Goal: Task Accomplishment & Management: Complete application form

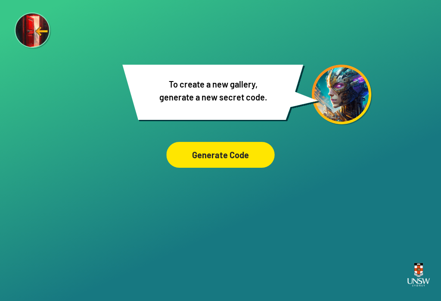
click at [213, 154] on div "Generate Code" at bounding box center [220, 155] width 108 height 26
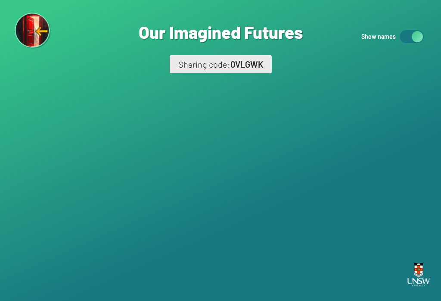
click at [31, 34] on img at bounding box center [33, 31] width 37 height 37
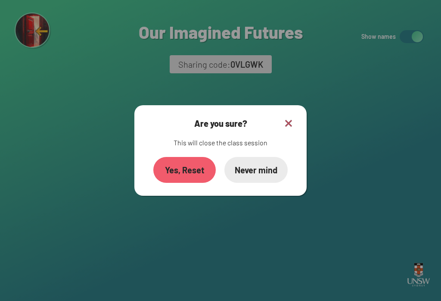
click at [292, 127] on img at bounding box center [288, 123] width 10 height 10
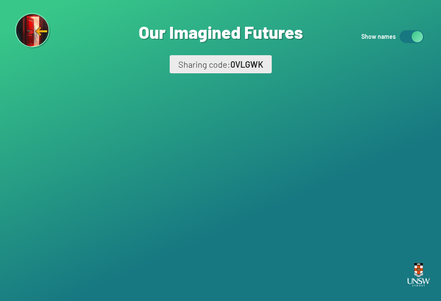
click at [26, 37] on img at bounding box center [33, 31] width 36 height 36
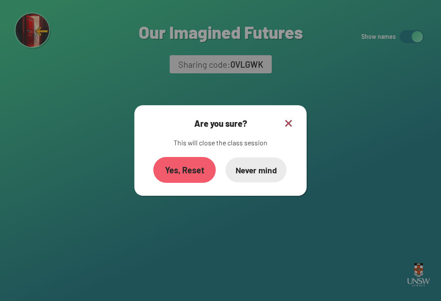
click at [261, 182] on div "Never mind" at bounding box center [256, 169] width 61 height 25
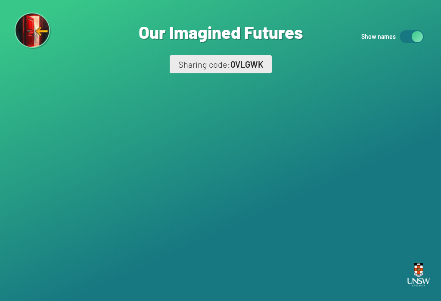
click at [40, 40] on img at bounding box center [33, 30] width 37 height 37
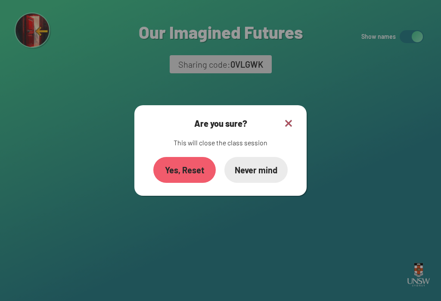
click at [188, 178] on div "Yes, Reset" at bounding box center [184, 170] width 62 height 26
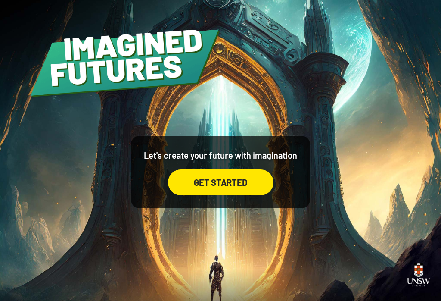
click at [249, 192] on div "GET STARTED" at bounding box center [221, 182] width 106 height 26
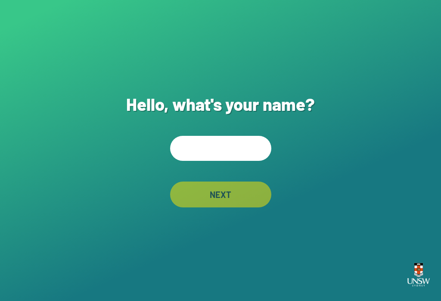
click at [230, 155] on input "text" at bounding box center [220, 148] width 101 height 25
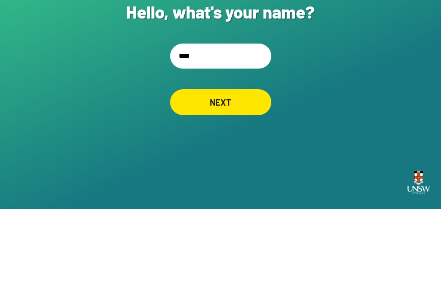
type input "*****"
click at [238, 181] on div "NEXT" at bounding box center [221, 193] width 100 height 25
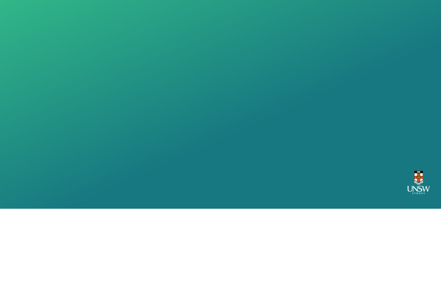
scroll to position [13, 0]
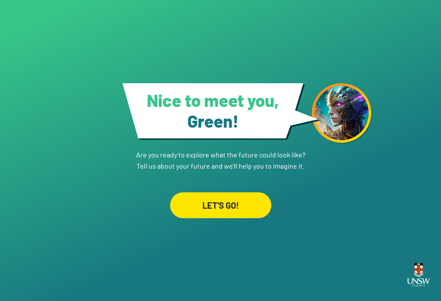
click at [240, 195] on div "LET'S GO!" at bounding box center [220, 205] width 101 height 26
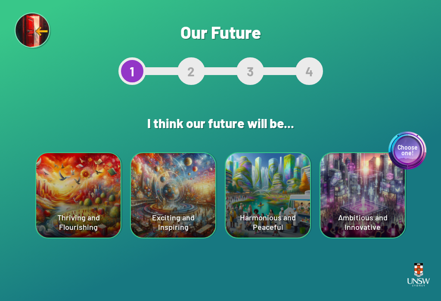
click at [423, 159] on div "Choose one!" at bounding box center [407, 150] width 38 height 38
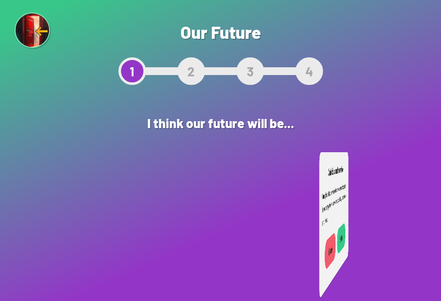
click at [415, 141] on div "Are you sure? This will reset your answers Yes, Redo Never mind Our Future 1 2 …" at bounding box center [220, 150] width 441 height 301
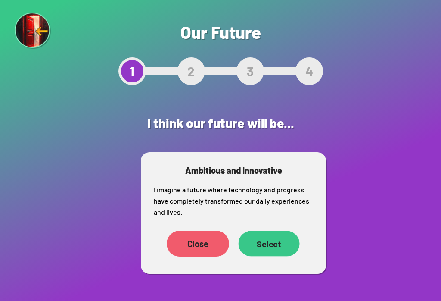
click at [292, 240] on div "Select" at bounding box center [268, 243] width 61 height 25
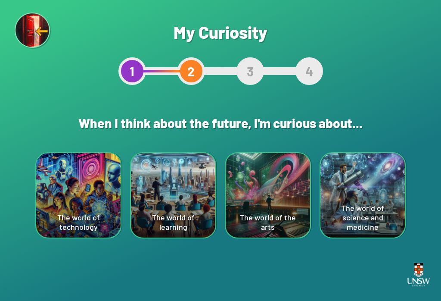
click at [104, 192] on div "The world of technology" at bounding box center [78, 195] width 84 height 84
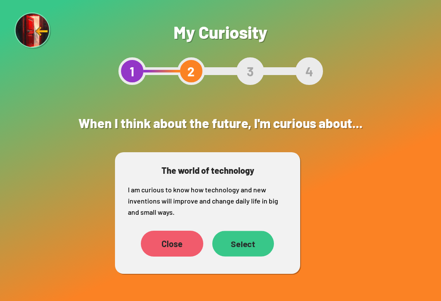
click at [260, 243] on div "Select" at bounding box center [243, 242] width 62 height 25
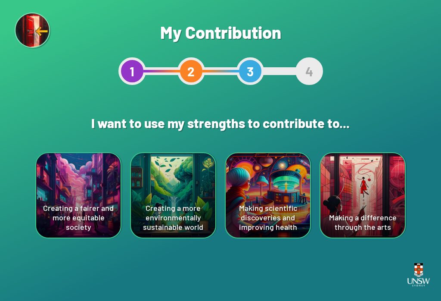
click at [183, 181] on div "Creating a more environmentally sustainable world" at bounding box center [173, 195] width 84 height 84
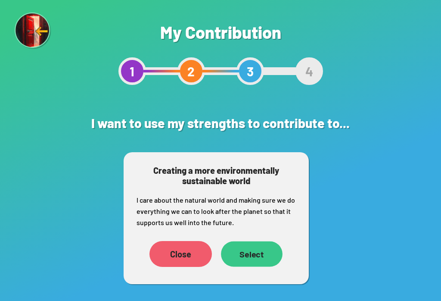
click at [253, 251] on div "Select" at bounding box center [252, 253] width 62 height 25
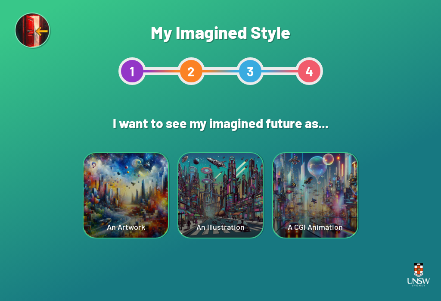
click at [117, 209] on div "An Artwork" at bounding box center [126, 195] width 84 height 84
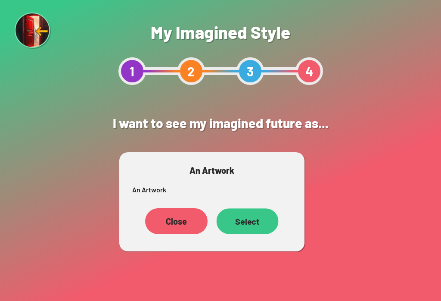
click at [255, 223] on div "Select" at bounding box center [248, 221] width 62 height 26
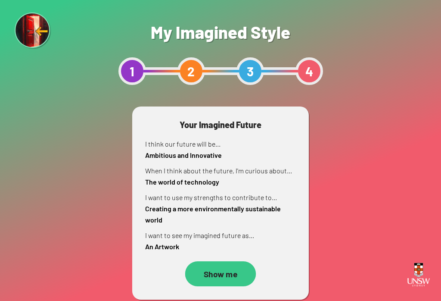
click at [217, 280] on div "Show me" at bounding box center [220, 273] width 71 height 25
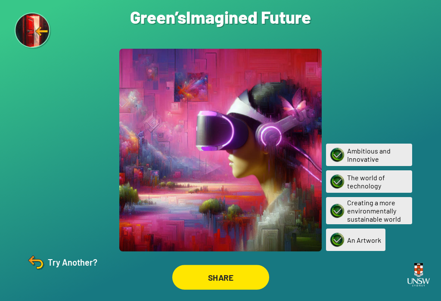
click at [234, 281] on div "SHARE" at bounding box center [220, 276] width 97 height 25
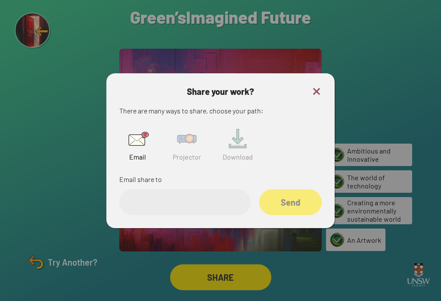
click at [185, 150] on img at bounding box center [187, 139] width 28 height 28
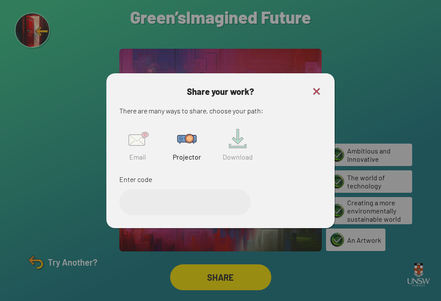
click at [184, 150] on img at bounding box center [187, 139] width 28 height 28
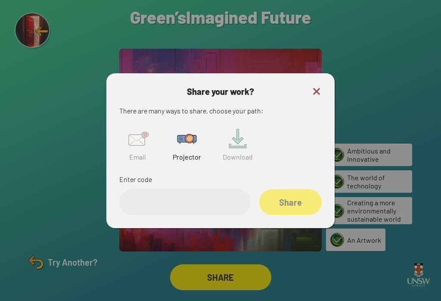
click at [194, 145] on img at bounding box center [187, 139] width 28 height 28
click at [211, 215] on input "text" at bounding box center [184, 202] width 131 height 26
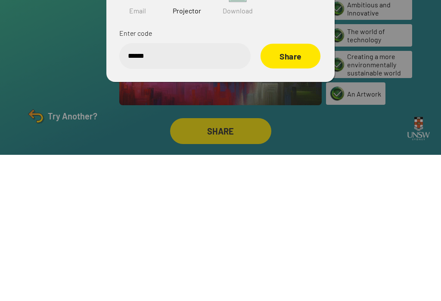
type input "******"
click at [300, 190] on div "Share" at bounding box center [291, 202] width 60 height 25
